Goal: Check status

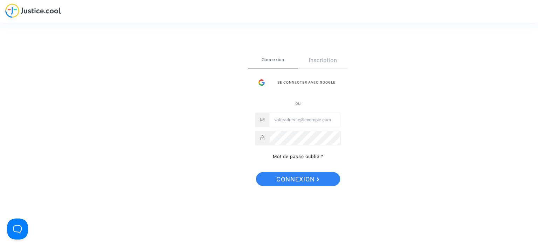
type input "[EMAIL_ADDRESS][DOMAIN_NAME]"
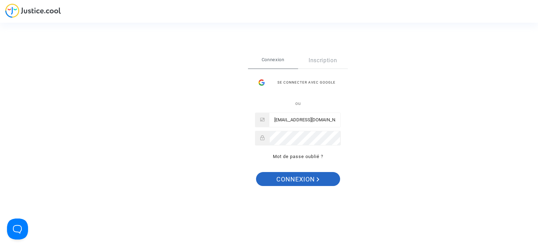
click at [278, 181] on span "Connexion" at bounding box center [297, 179] width 43 height 15
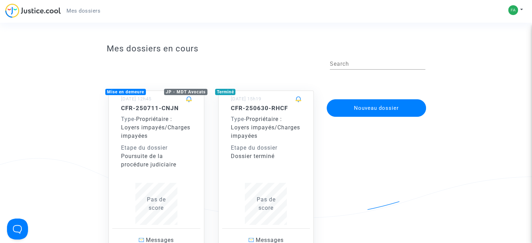
click at [173, 129] on span "Propriétaire : Loyers impayés/Charges impayées" at bounding box center [155, 127] width 69 height 23
